Goal: Information Seeking & Learning: Compare options

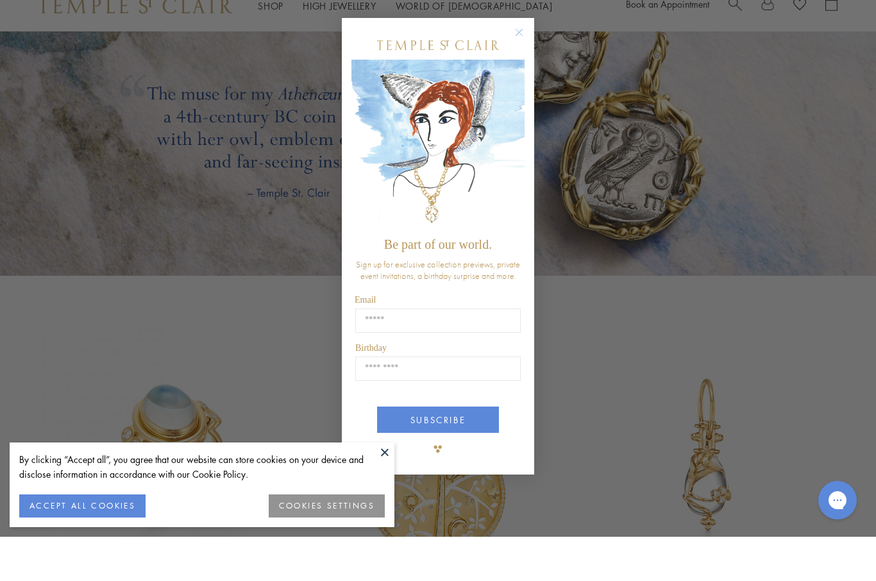
scroll to position [2120, 0]
click at [524, 85] on circle "Close dialog" at bounding box center [519, 76] width 15 height 15
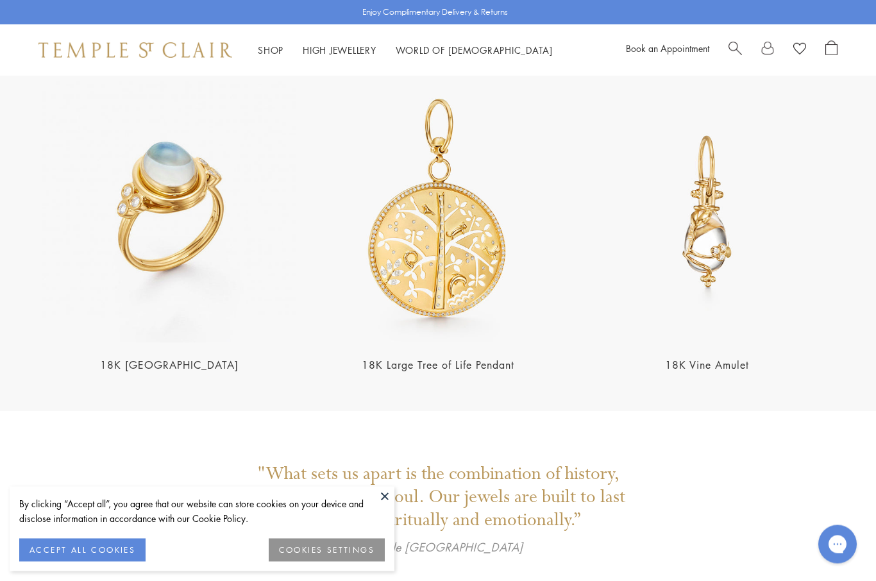
scroll to position [2406, 0]
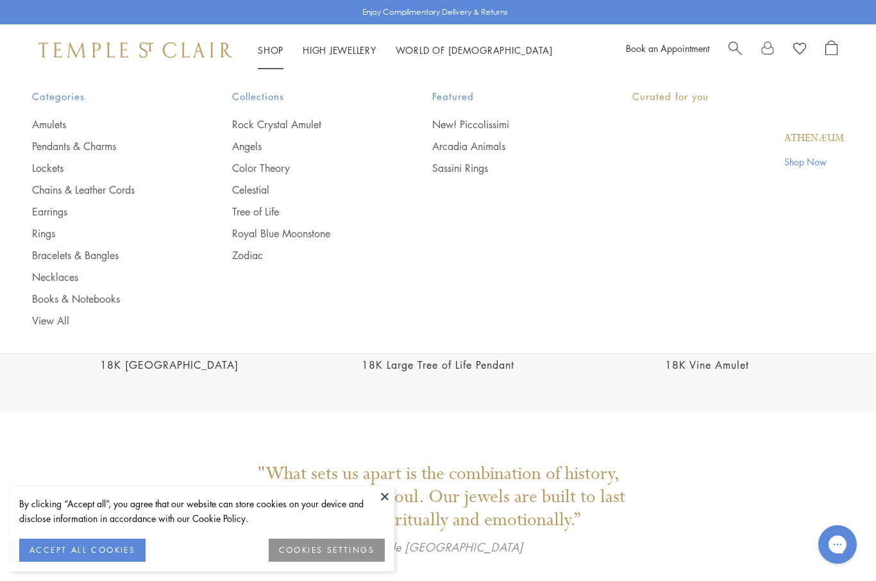
click at [269, 54] on link "Shop Shop" at bounding box center [271, 50] width 26 height 13
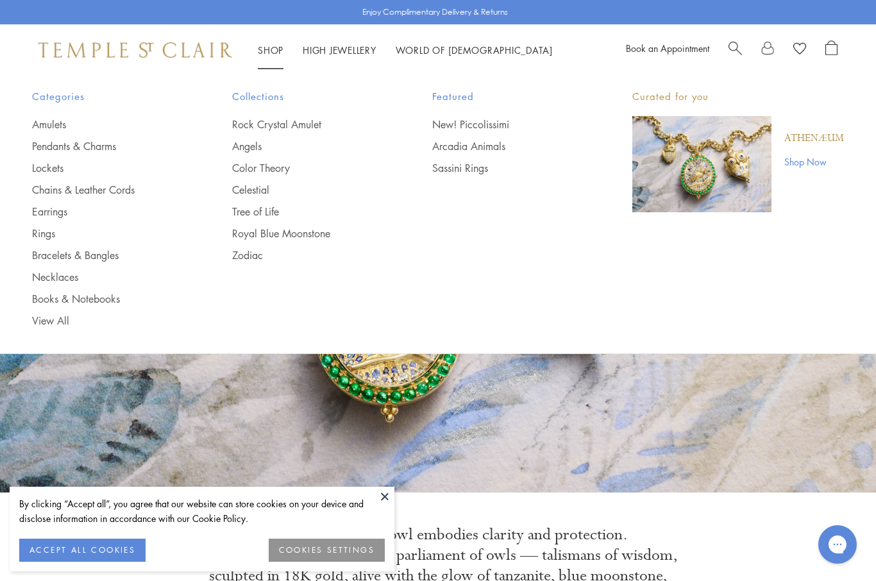
click at [33, 146] on link "Pendants & Charms" at bounding box center [106, 146] width 149 height 14
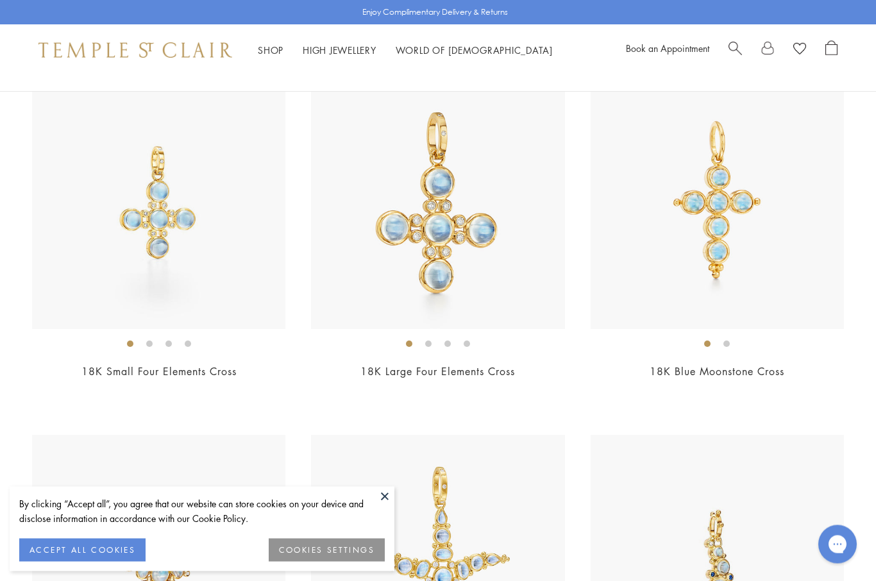
scroll to position [4470, 0]
click at [647, 181] on img at bounding box center [716, 202] width 253 height 253
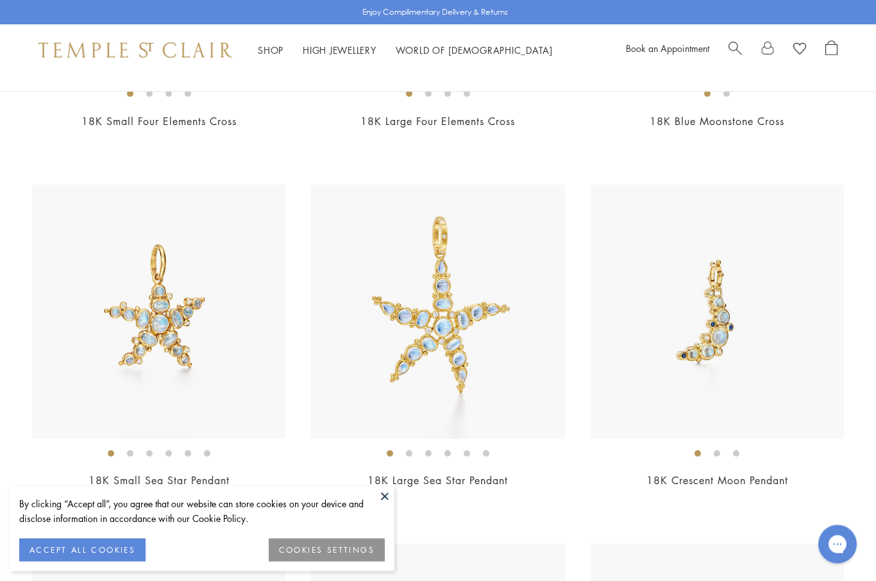
scroll to position [4720, 0]
click at [129, 283] on img at bounding box center [158, 311] width 253 height 253
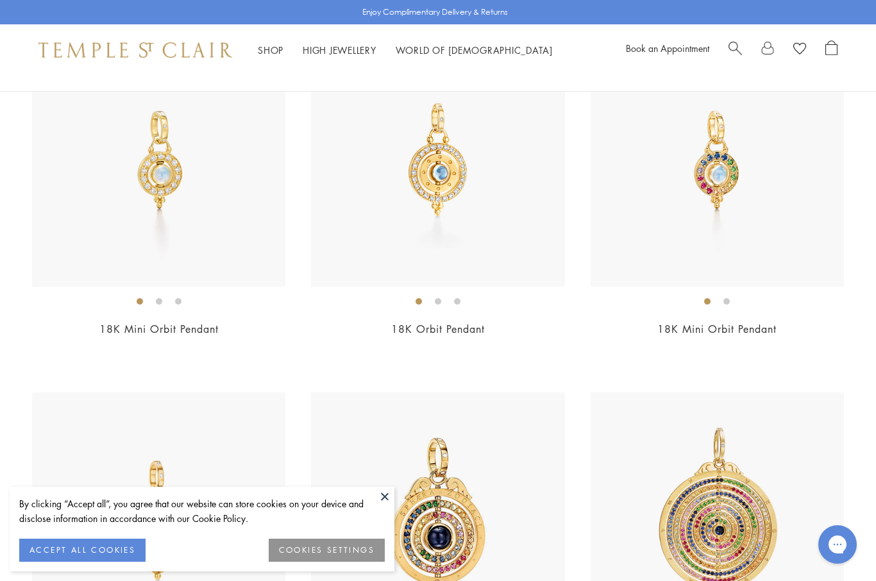
scroll to position [5590, 0]
click at [110, 242] on img at bounding box center [158, 160] width 253 height 253
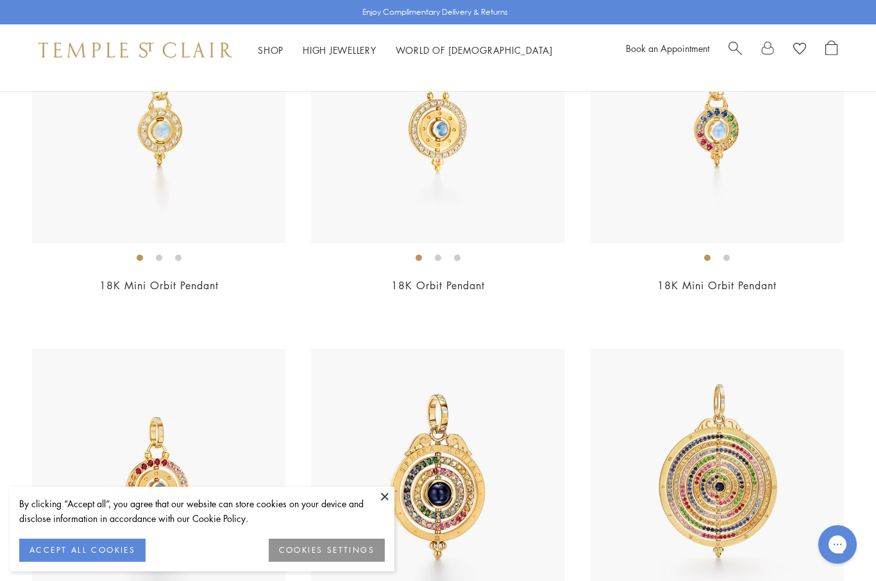
click at [669, 153] on img at bounding box center [716, 116] width 253 height 253
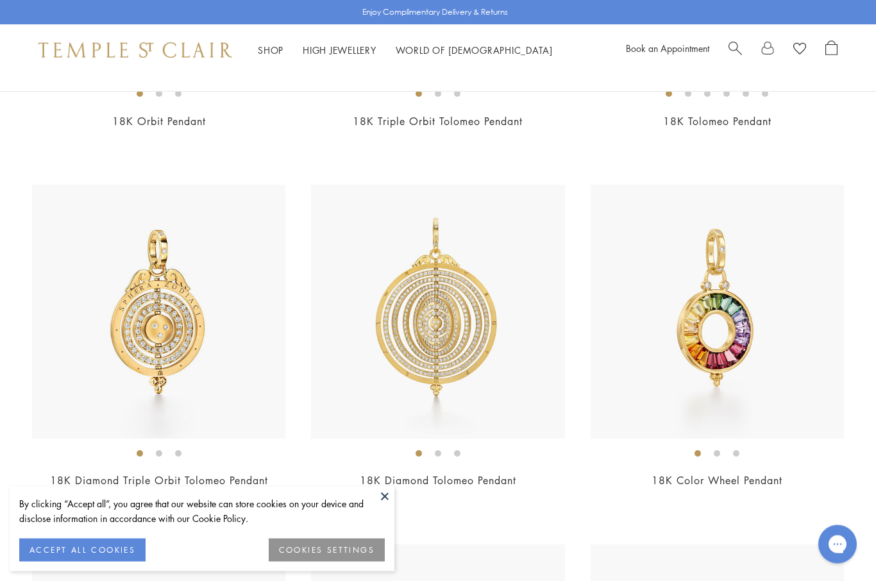
scroll to position [6157, 0]
click at [704, 319] on img at bounding box center [716, 311] width 253 height 253
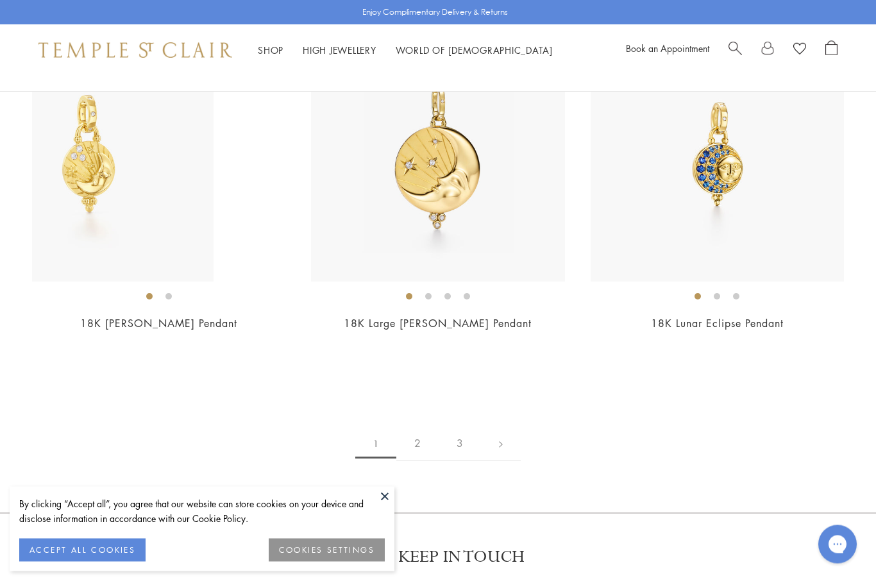
scroll to position [7751, 0]
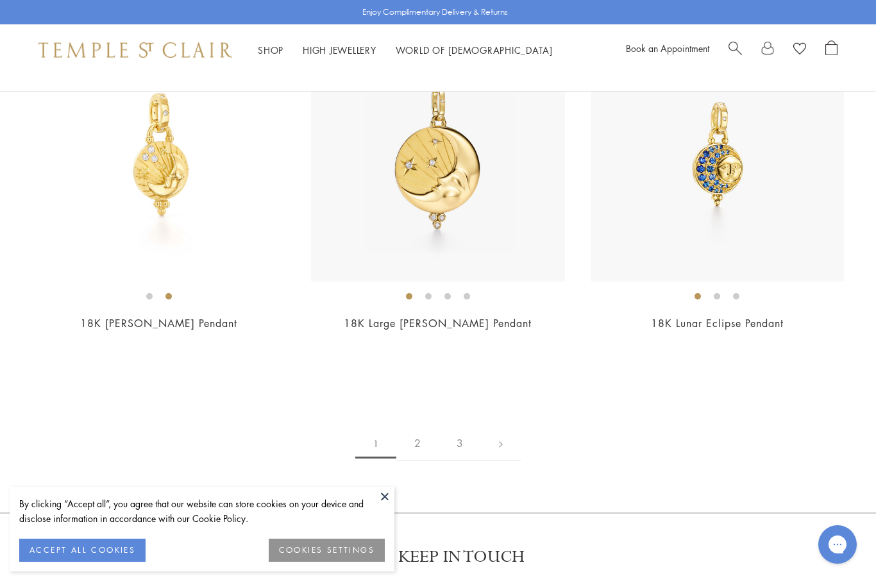
click at [415, 446] on link "2" at bounding box center [417, 443] width 42 height 35
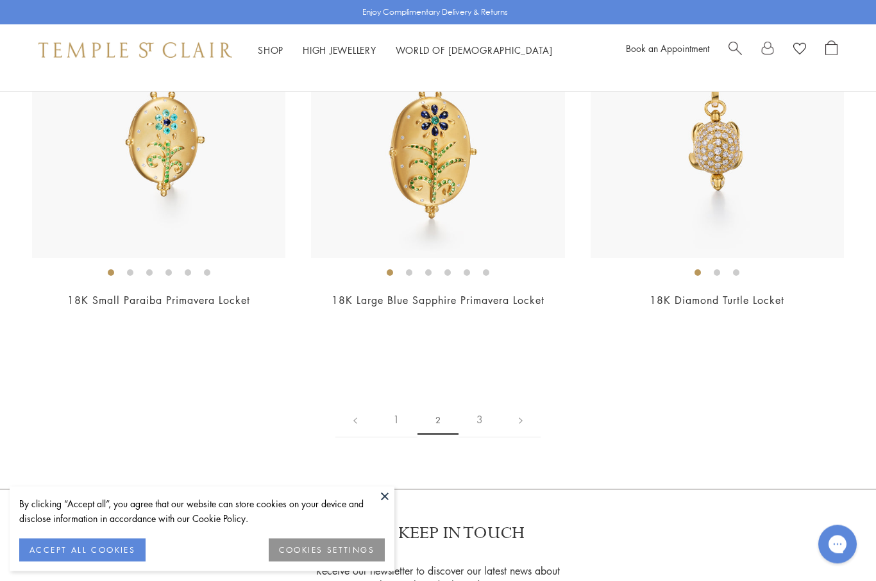
scroll to position [6696, 0]
click at [471, 417] on link "3" at bounding box center [479, 420] width 42 height 35
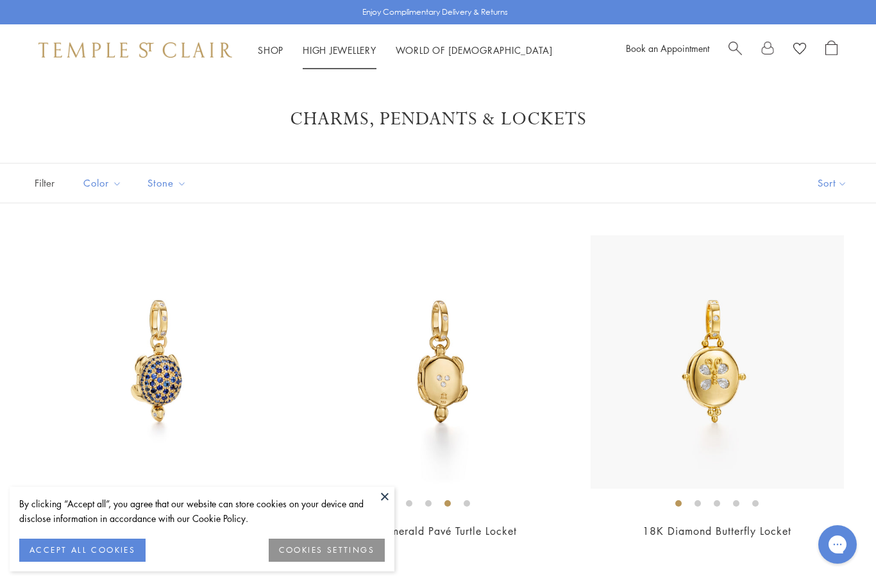
click at [322, 53] on link "High Jewellery High Jewellery" at bounding box center [340, 50] width 74 height 13
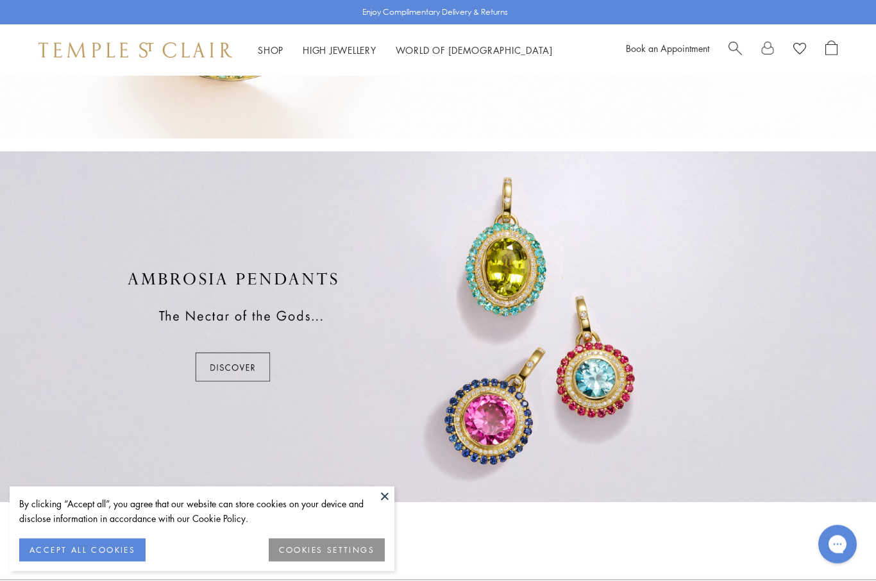
scroll to position [651, 0]
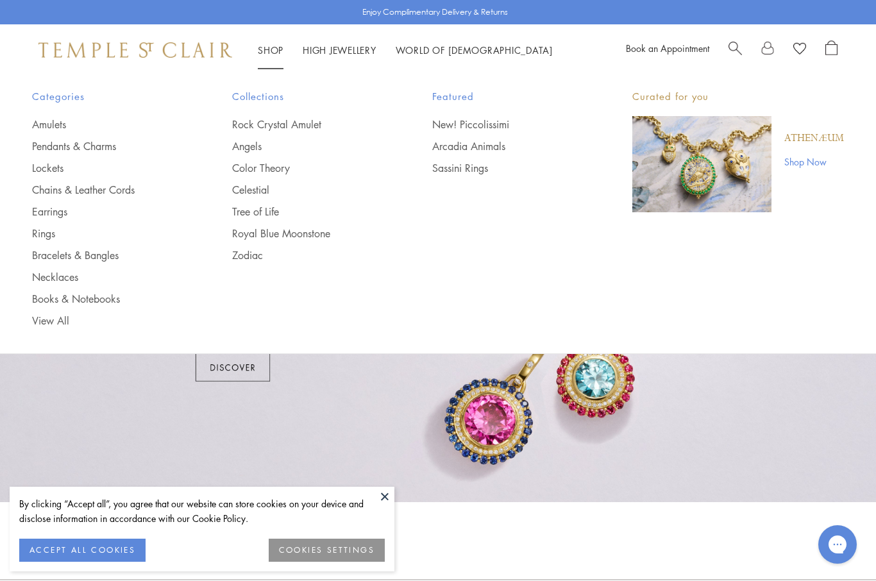
click at [43, 183] on link "Chains & Leather Cords" at bounding box center [106, 190] width 149 height 14
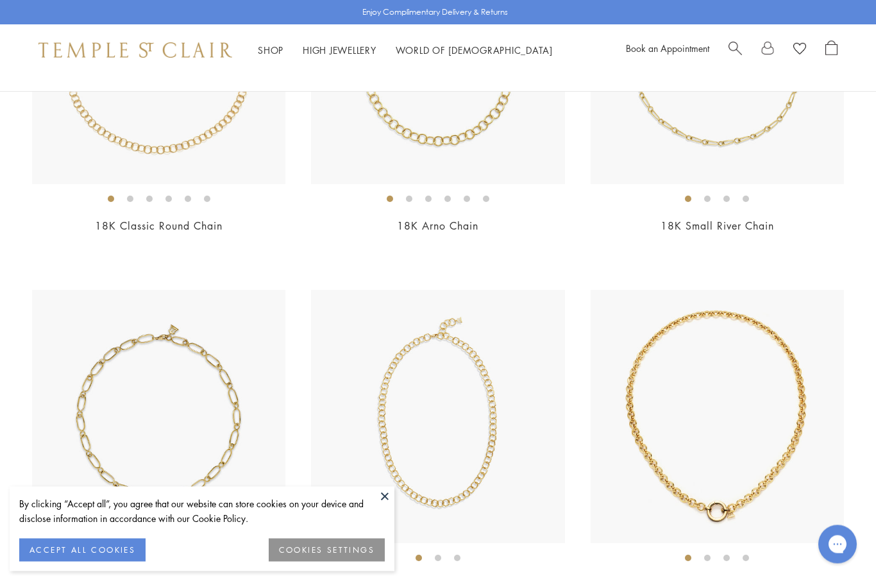
scroll to position [1023, 0]
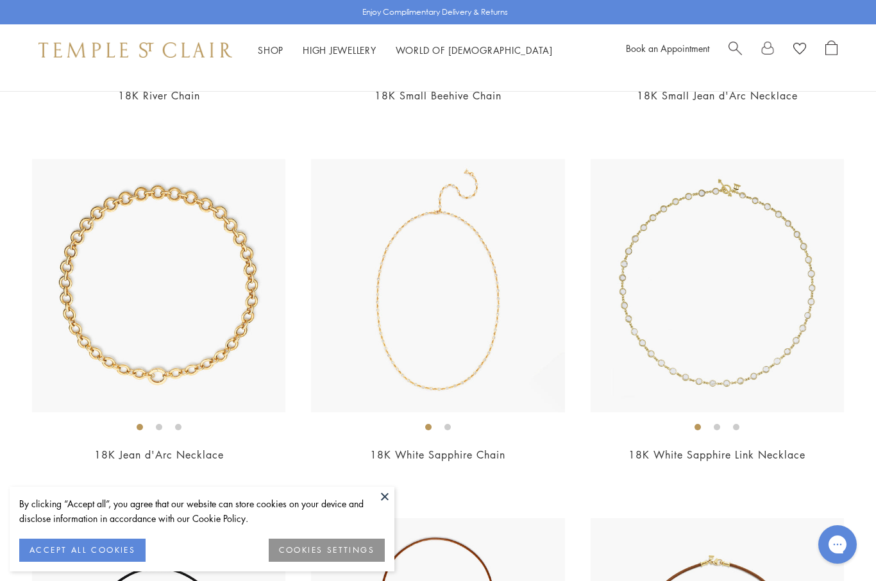
scroll to position [1514, 0]
click at [116, 195] on img at bounding box center [158, 284] width 253 height 253
click at [658, 277] on img at bounding box center [716, 284] width 253 height 253
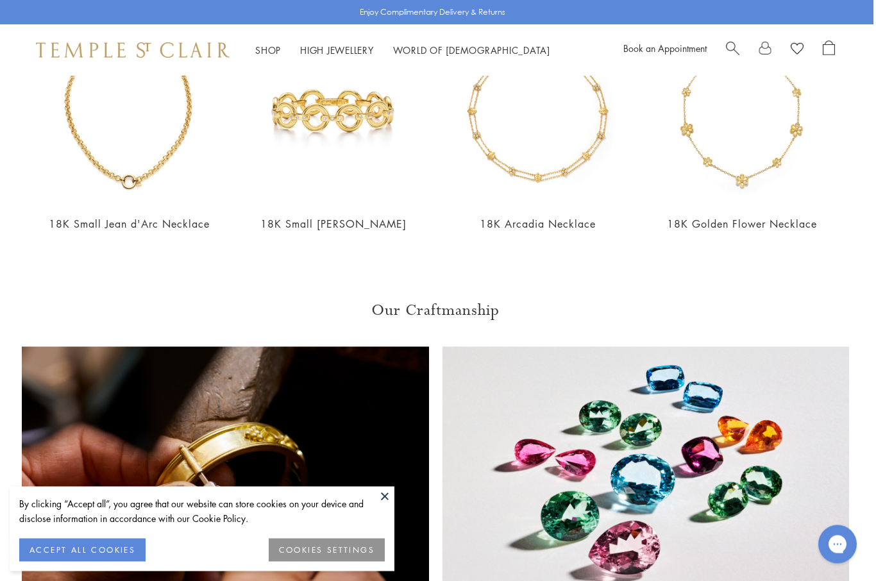
scroll to position [999, 3]
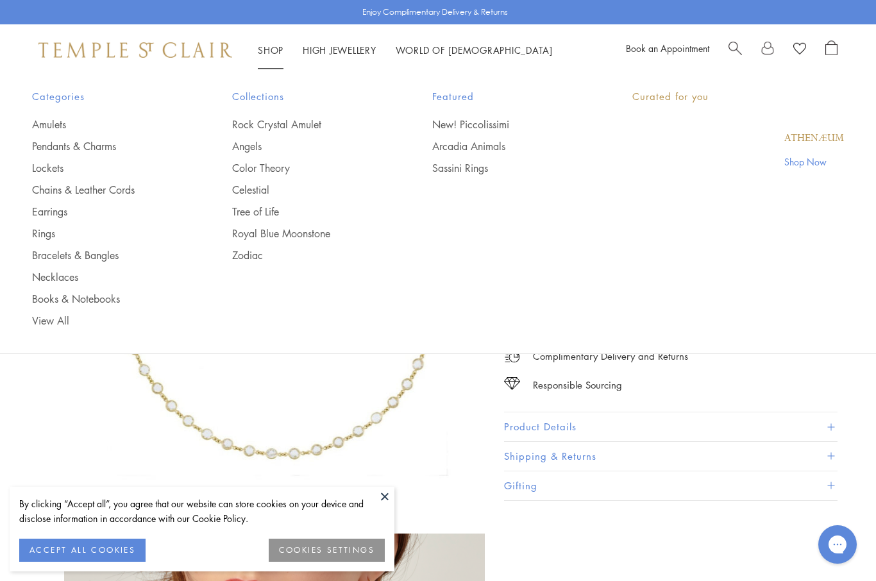
click at [263, 54] on link "Shop Shop" at bounding box center [271, 50] width 26 height 13
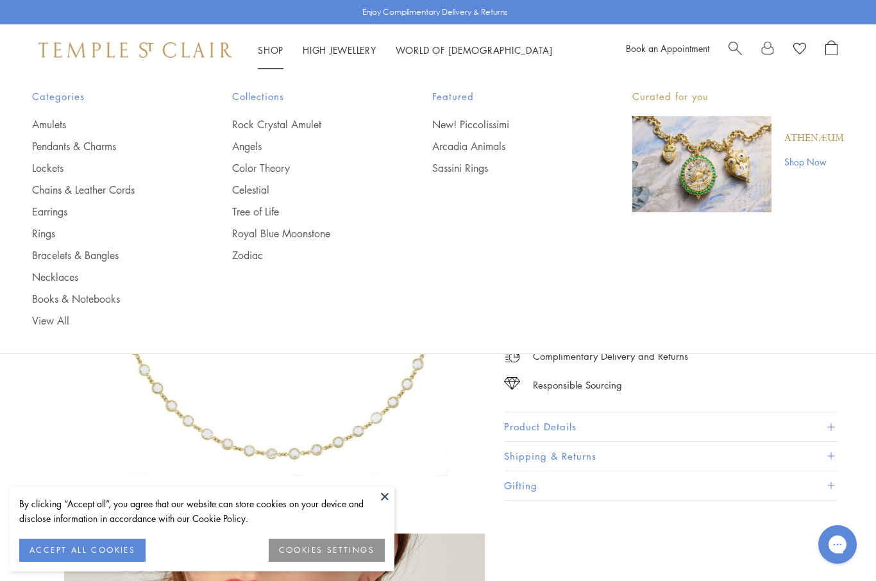
click at [34, 252] on link "Bracelets & Bangles" at bounding box center [106, 255] width 149 height 14
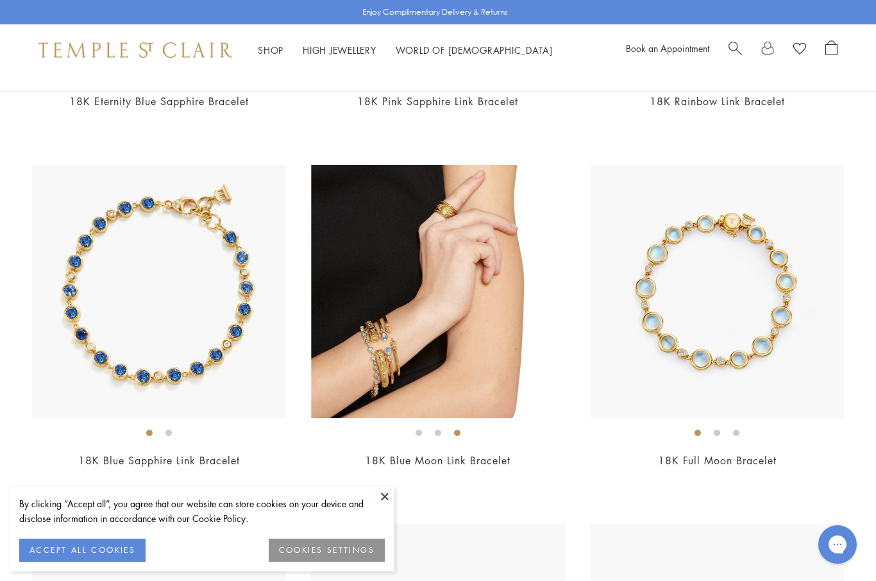
scroll to position [2944, 0]
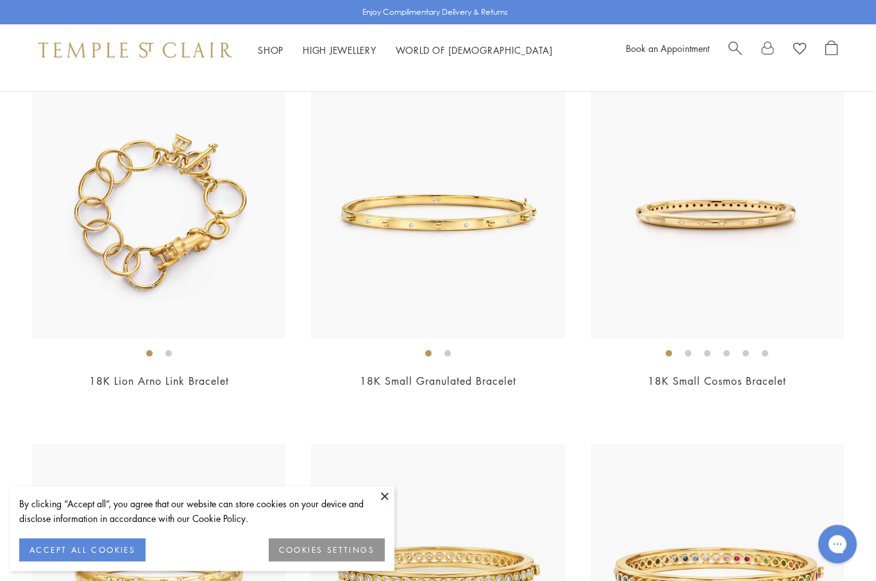
scroll to position [1946, 0]
click at [147, 191] on img at bounding box center [158, 211] width 253 height 253
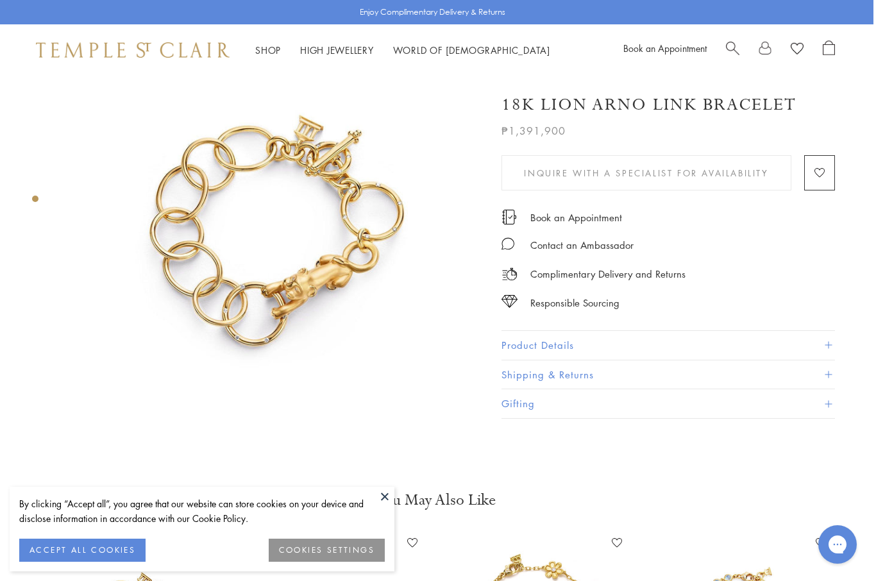
scroll to position [0, 3]
